Goal: Information Seeking & Learning: Learn about a topic

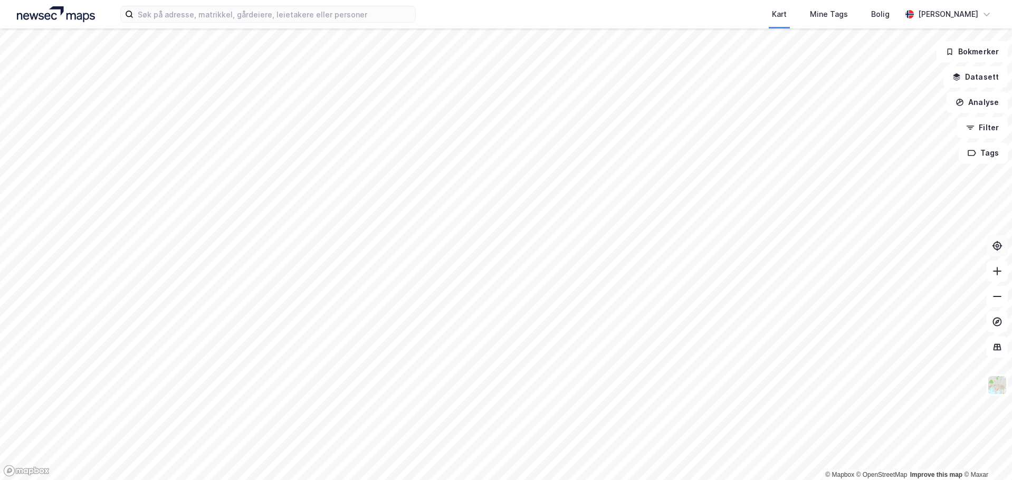
click at [997, 247] on icon at bounding box center [998, 246] width 4 height 4
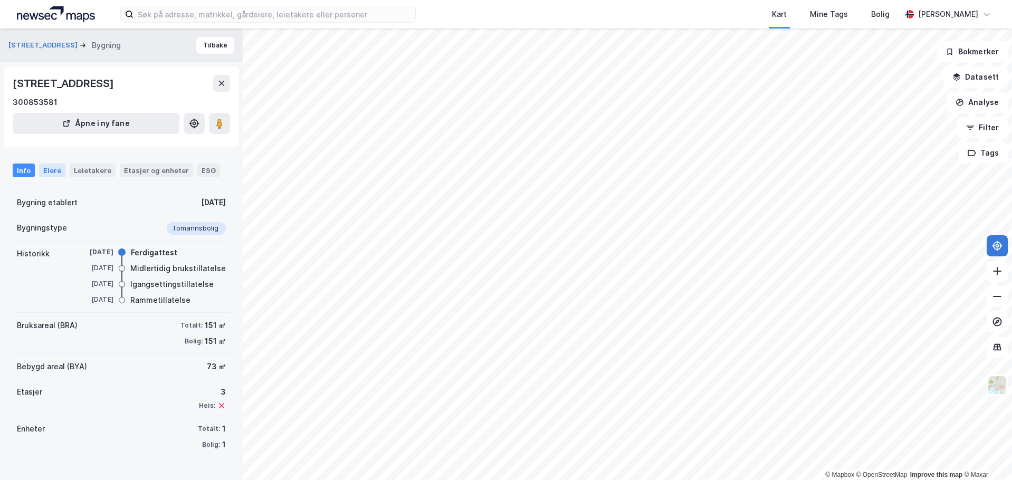
click at [52, 174] on div "Eiere" at bounding box center [52, 171] width 26 height 14
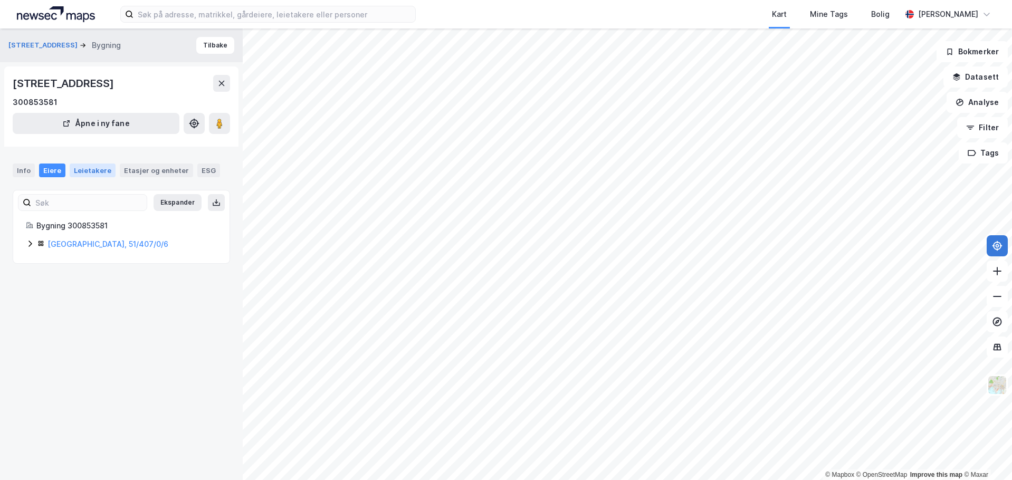
click at [86, 174] on div "Leietakere" at bounding box center [93, 171] width 46 height 14
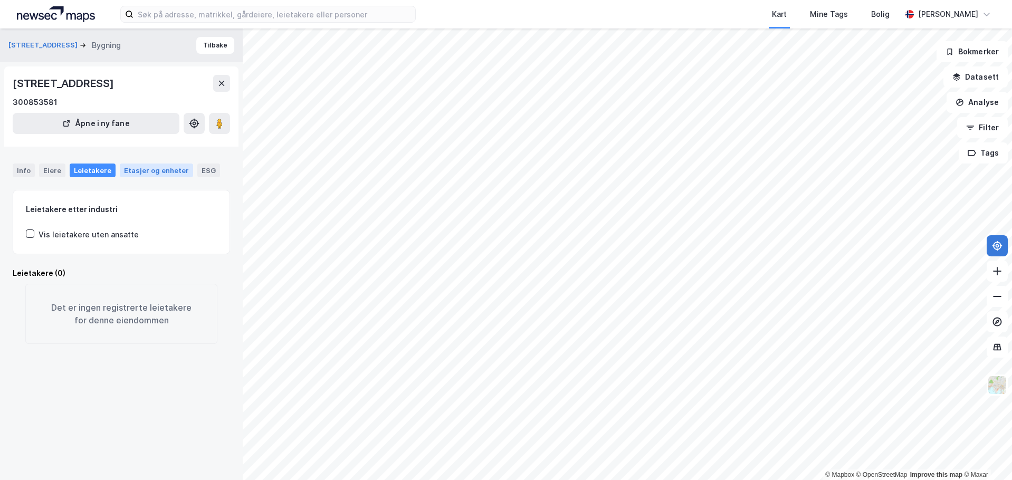
click at [136, 169] on div "Etasjer og enheter" at bounding box center [156, 170] width 65 height 9
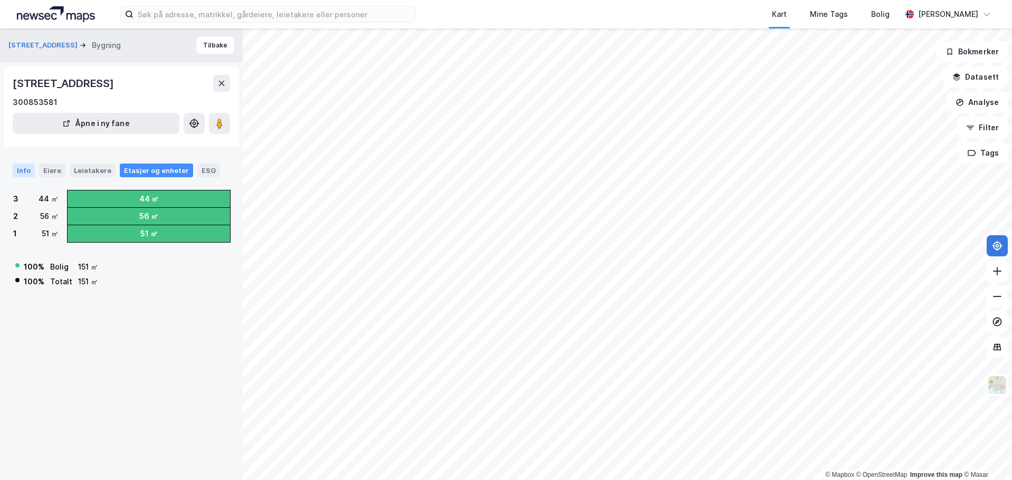
click at [18, 170] on div "Info" at bounding box center [24, 171] width 22 height 14
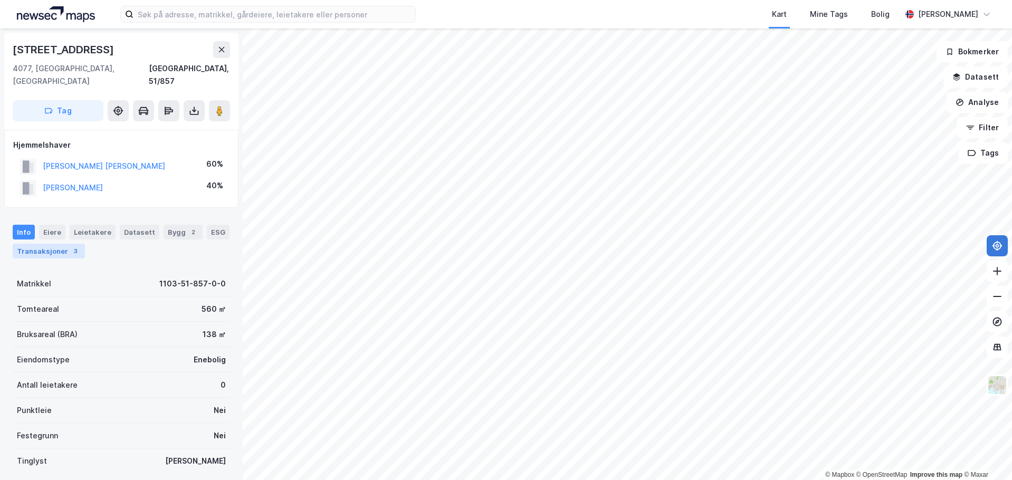
click at [39, 244] on div "Transaksjoner 3" at bounding box center [49, 251] width 72 height 15
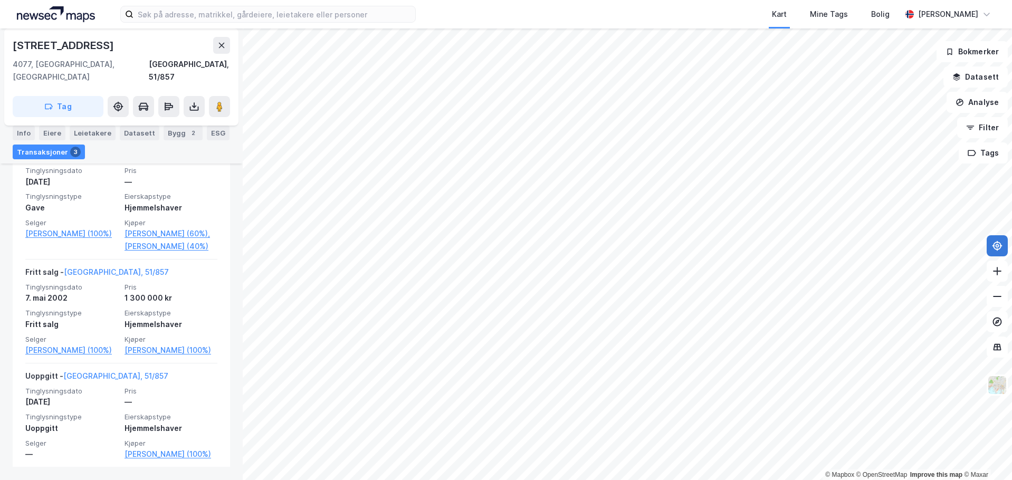
scroll to position [338, 0]
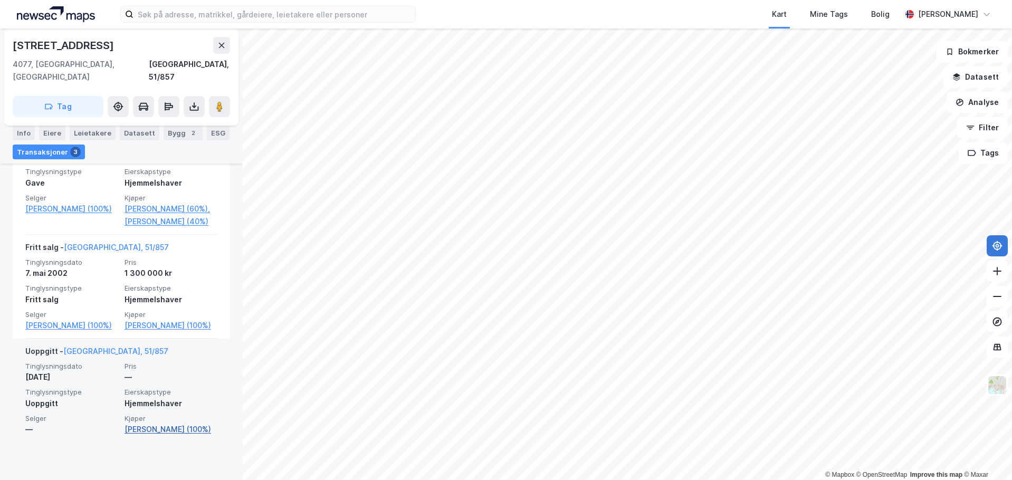
click at [151, 436] on link "[PERSON_NAME] (100%)" at bounding box center [171, 429] width 93 height 13
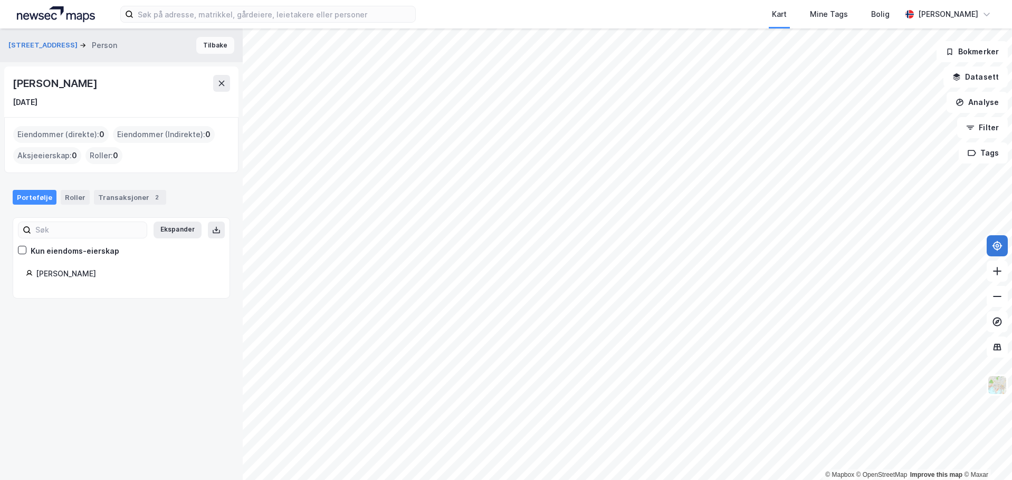
click at [215, 48] on button "Tilbake" at bounding box center [215, 45] width 38 height 17
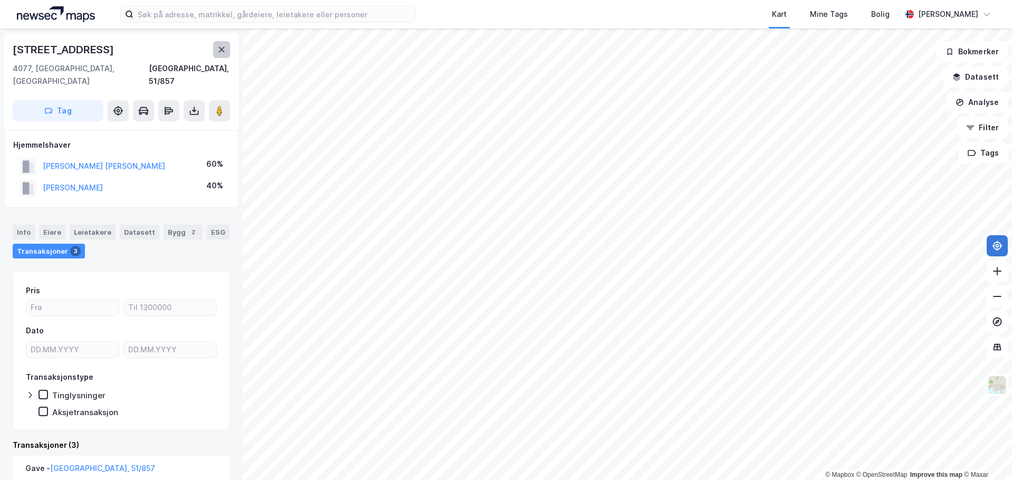
click at [219, 49] on icon at bounding box center [221, 49] width 8 height 8
click at [221, 52] on icon at bounding box center [221, 49] width 8 height 8
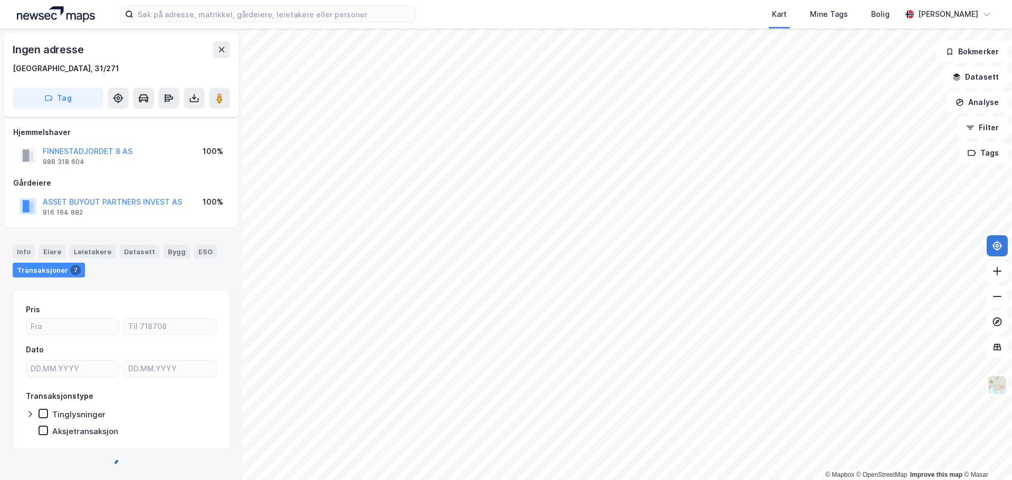
scroll to position [7, 0]
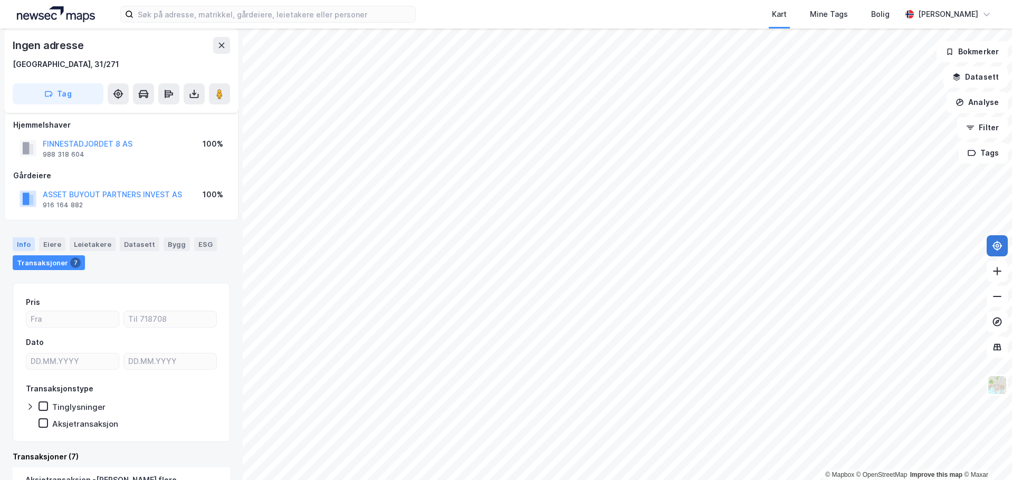
click at [22, 242] on div "Info" at bounding box center [24, 244] width 22 height 14
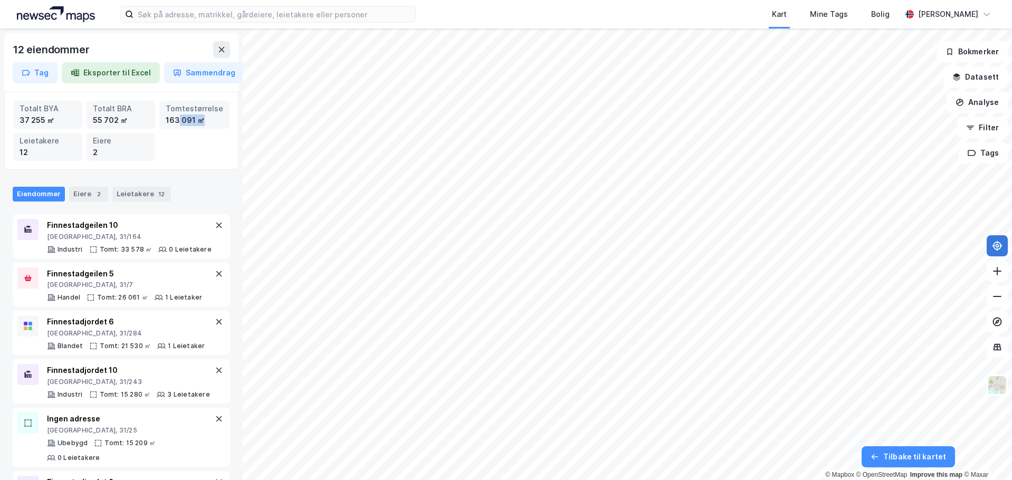
drag, startPoint x: 179, startPoint y: 142, endPoint x: 240, endPoint y: 131, distance: 61.8
click at [240, 131] on div "12 eiendommer Tag Eksporter til Excel Sammendrag Totalt BYA 37 255 ㎡ Totalt BRA…" at bounding box center [121, 254] width 243 height 452
click at [199, 149] on div "Totalt BYA 37 255 ㎡ Totalt BRA 55 702 ㎡ Tomtestørrelse 163 091 ㎡ Leietakere 12 …" at bounding box center [121, 131] width 216 height 60
click at [218, 46] on icon at bounding box center [221, 49] width 8 height 8
